Goal: Check status: Check status

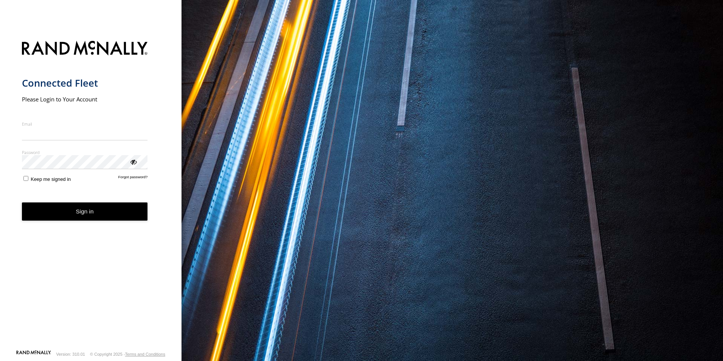
click at [36, 130] on input "Email" at bounding box center [85, 134] width 126 height 14
type input "**********"
click at [22, 202] on button "Sign in" at bounding box center [85, 211] width 126 height 19
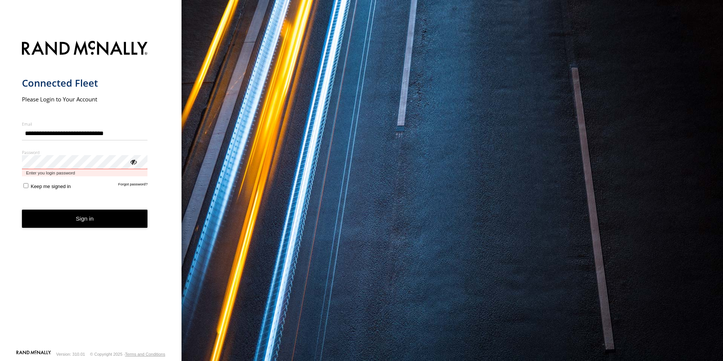
click at [22, 209] on button "Sign in" at bounding box center [85, 218] width 126 height 19
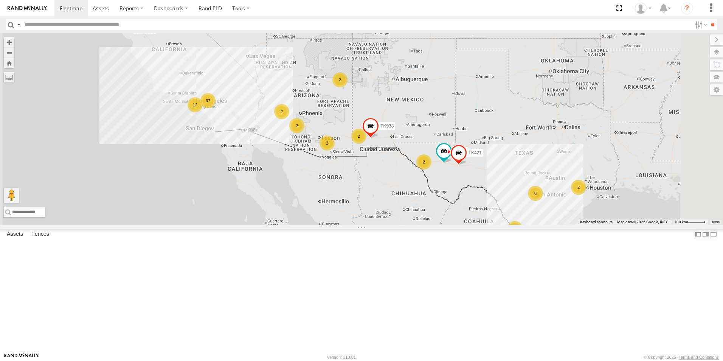
scroll to position [416, 0]
click at [0, 0] on div "TK227" at bounding box center [0, 0] width 0 height 0
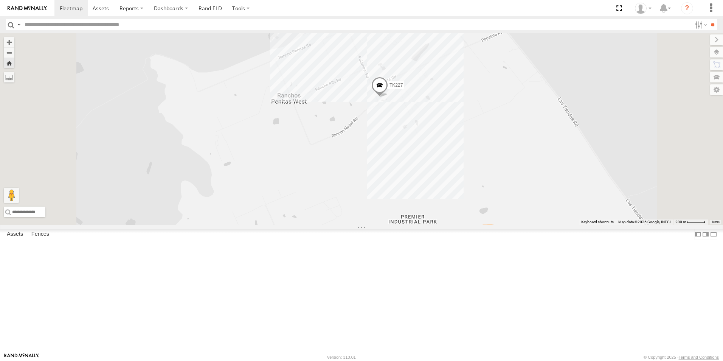
click at [388, 97] on span at bounding box center [379, 87] width 17 height 20
